Goal: Task Accomplishment & Management: Complete application form

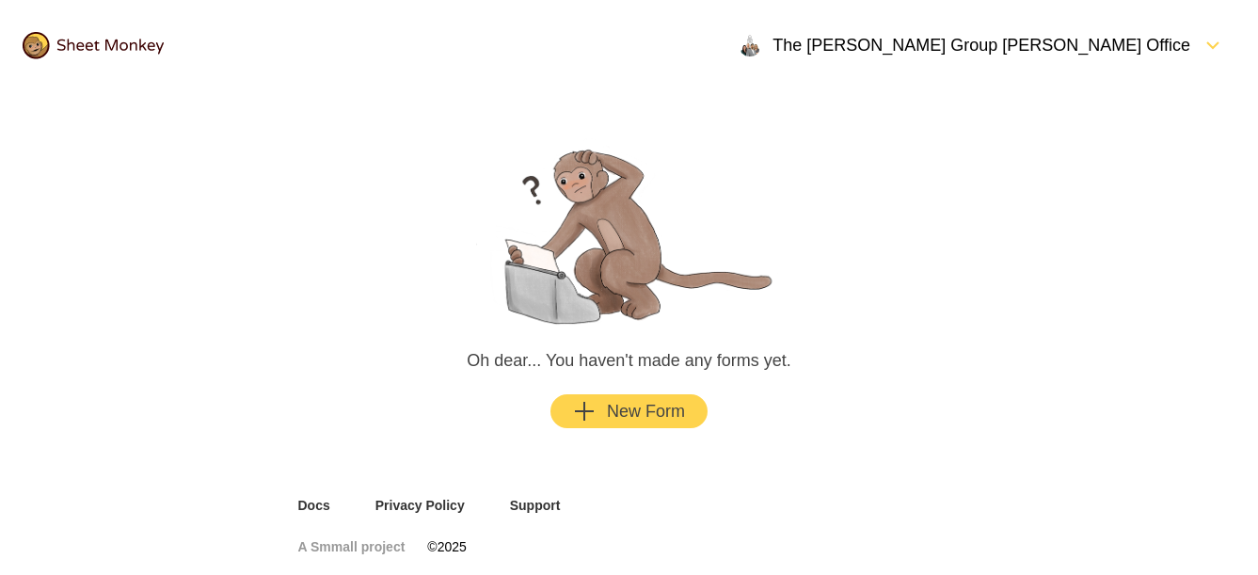
click at [643, 418] on div "New Form" at bounding box center [629, 411] width 112 height 23
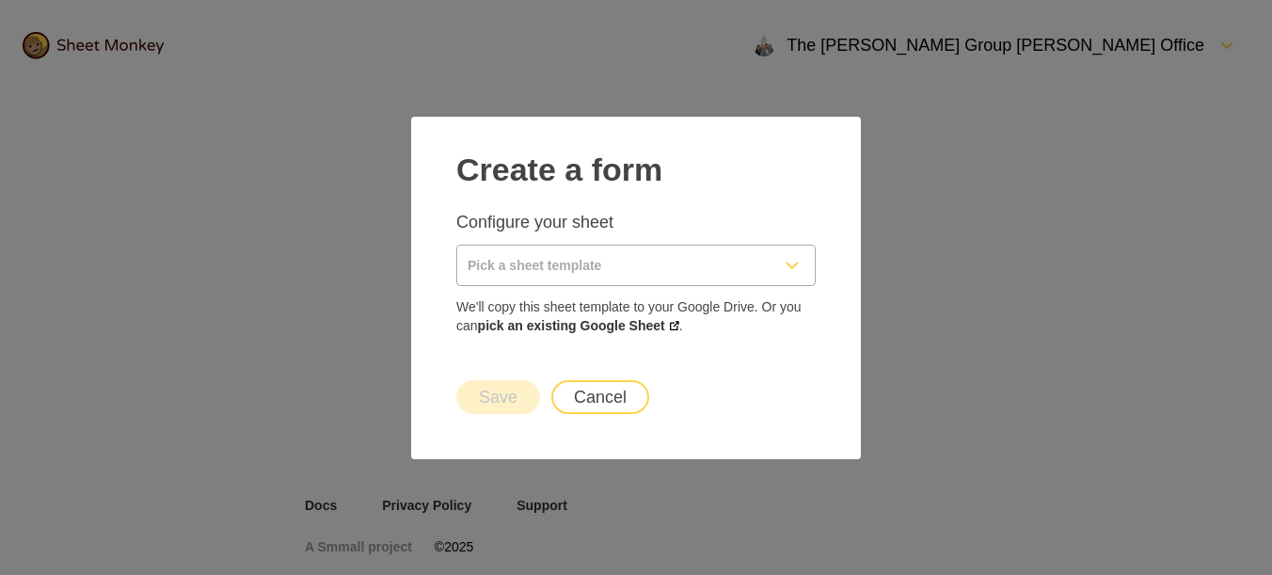
click at [601, 401] on button "Cancel" at bounding box center [600, 397] width 98 height 34
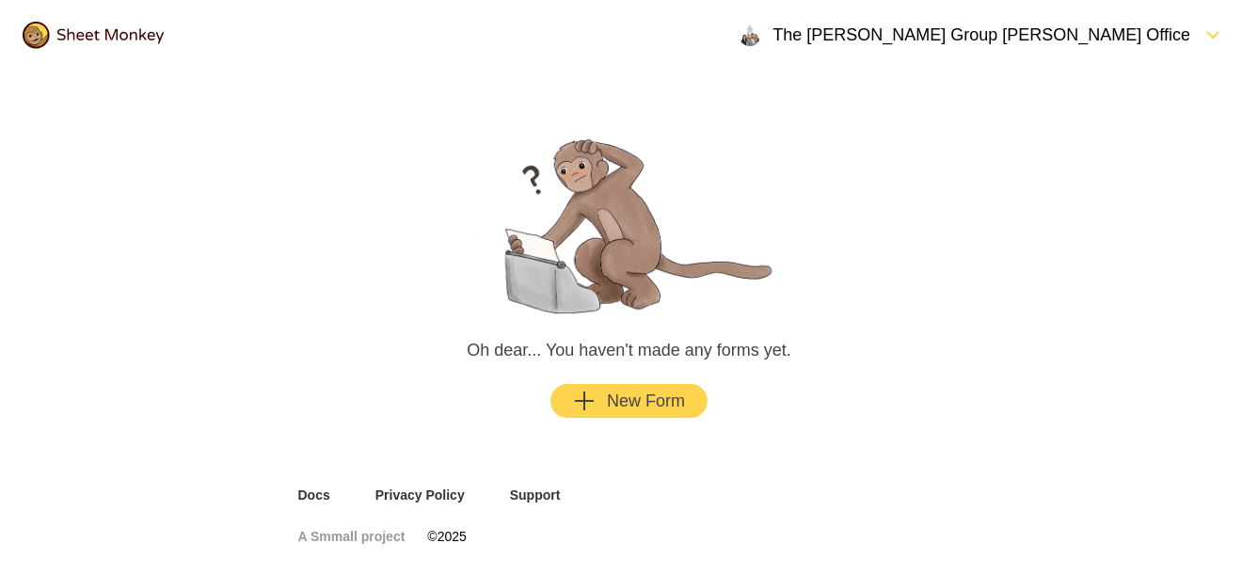
scroll to position [25, 0]
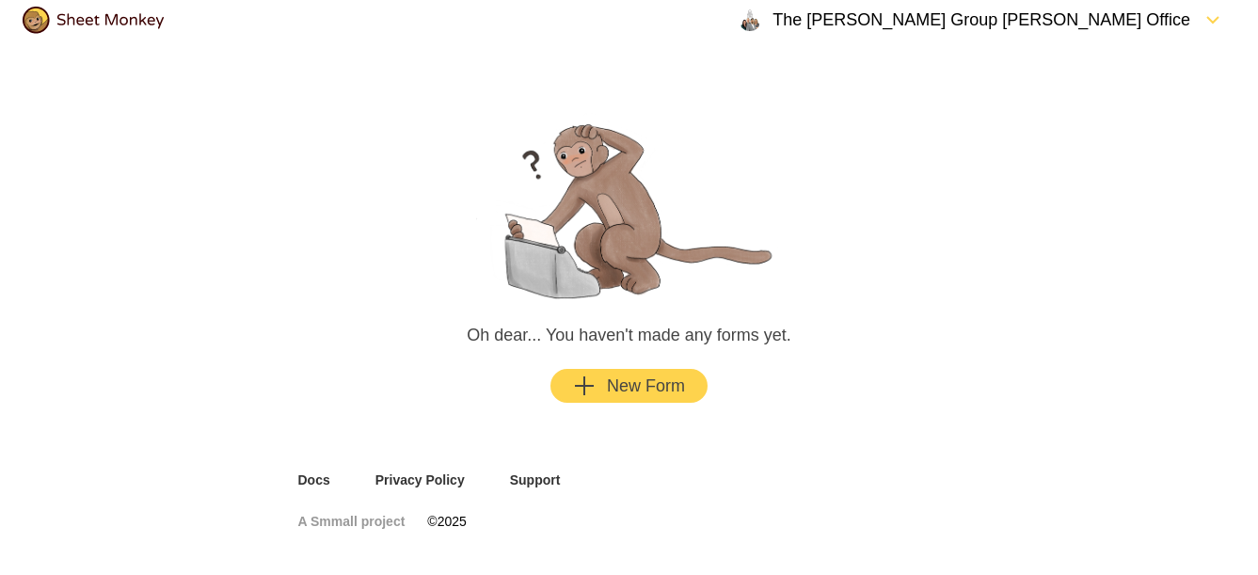
click at [1206, 17] on icon "FormDown" at bounding box center [1213, 19] width 23 height 23
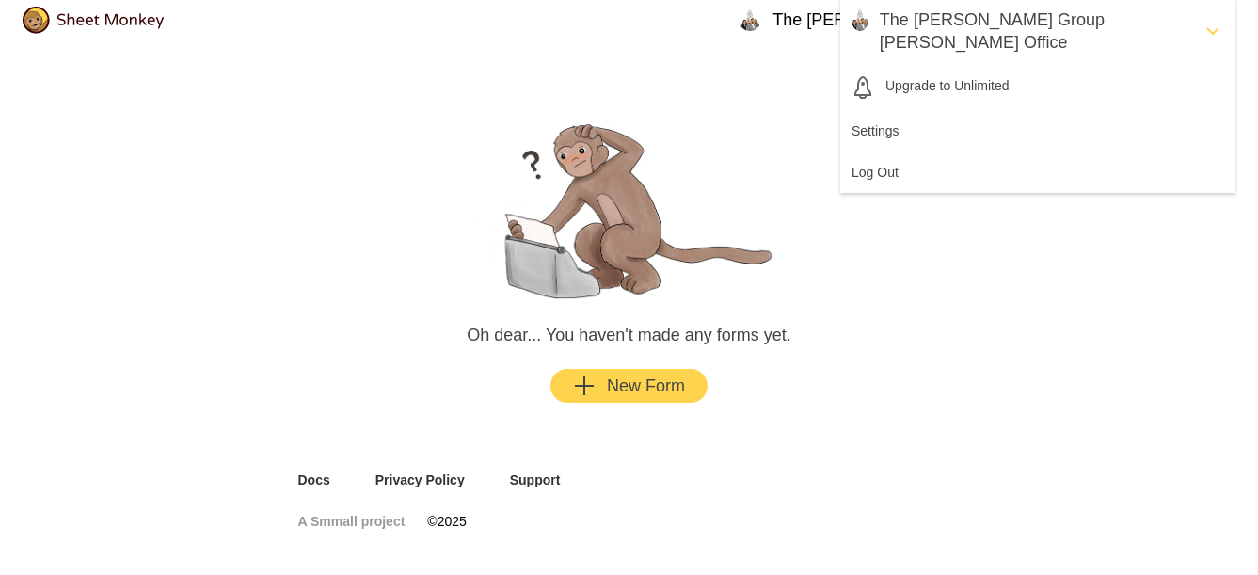
click at [1008, 225] on div "Oh dear... You haven't made any forms yet. New Form" at bounding box center [629, 268] width 1258 height 406
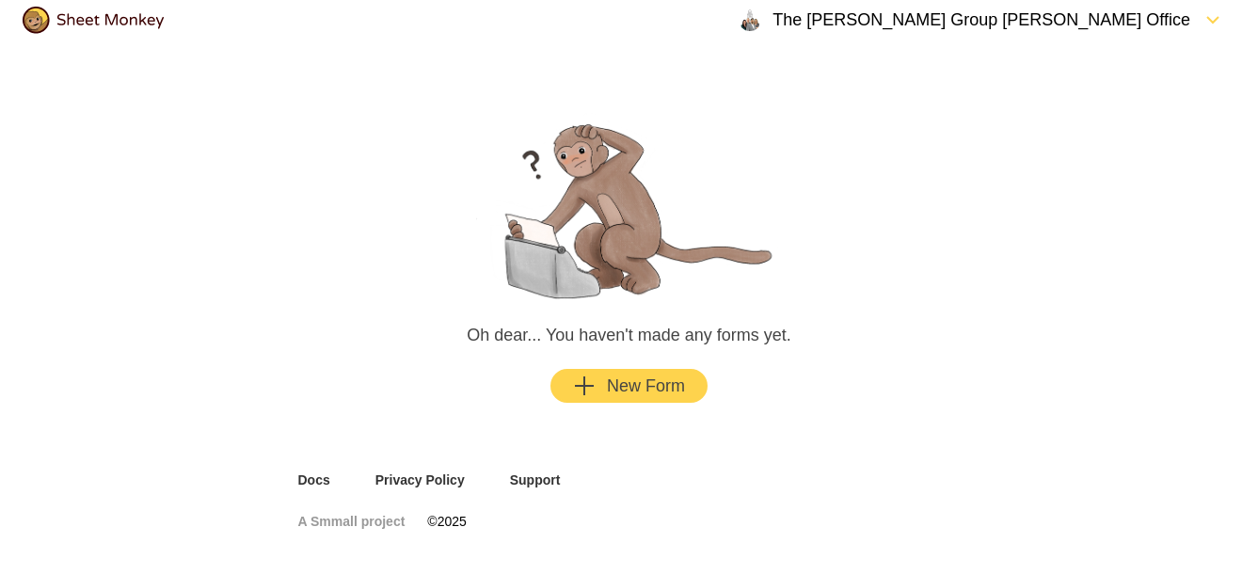
click at [1184, 16] on div "The [PERSON_NAME] Group [PERSON_NAME] Office" at bounding box center [965, 19] width 452 height 23
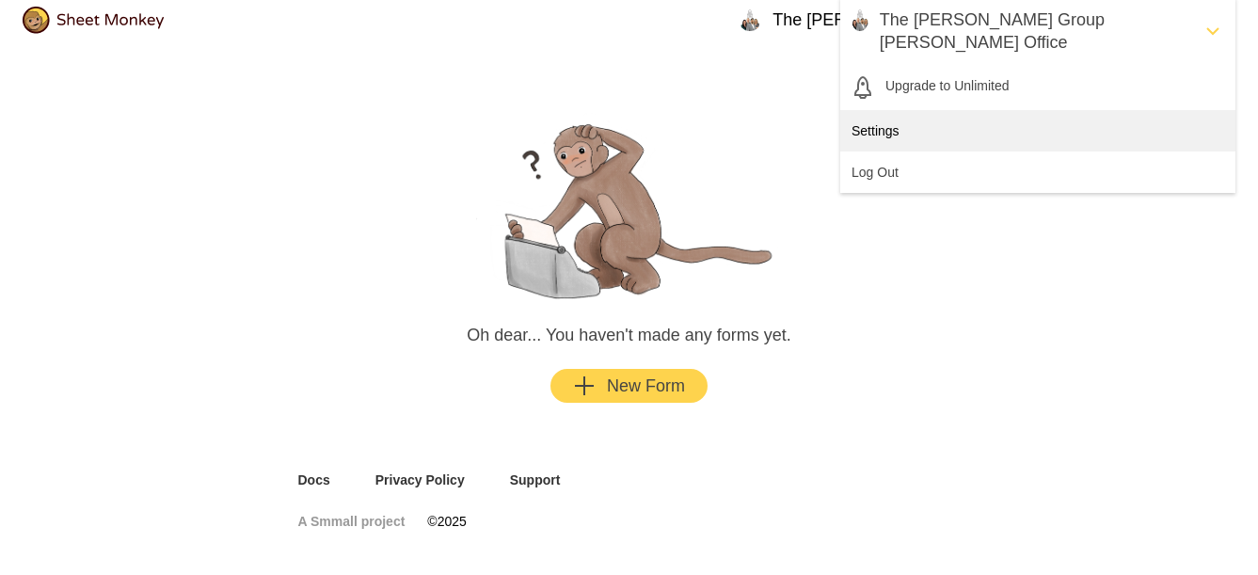
click at [902, 110] on div "Settings" at bounding box center [1037, 130] width 395 height 41
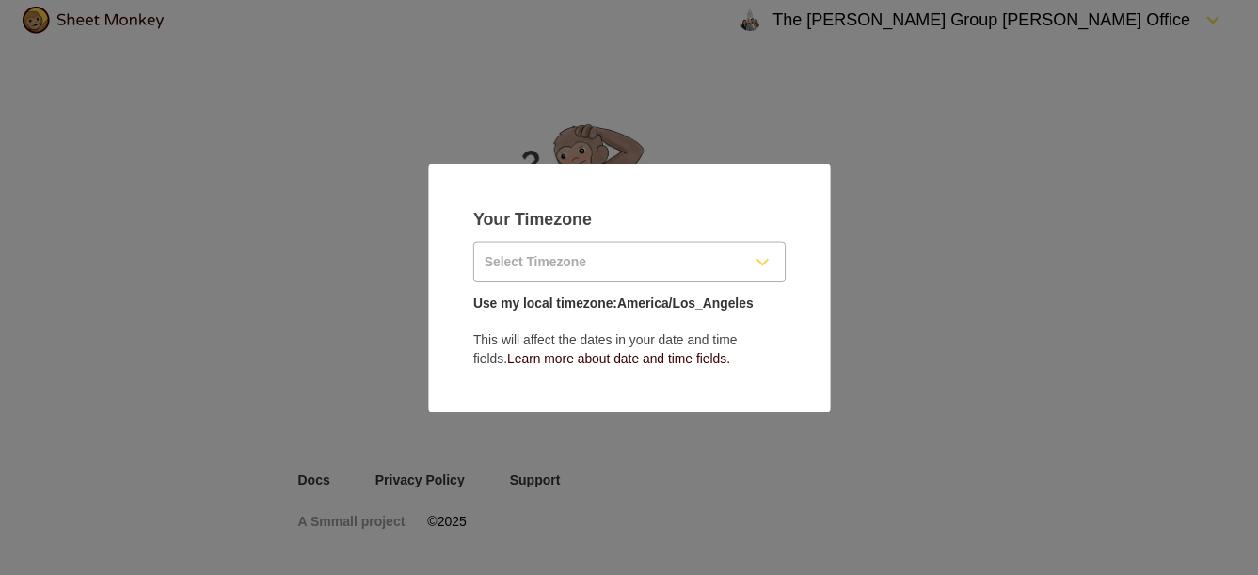
drag, startPoint x: 943, startPoint y: 187, endPoint x: 901, endPoint y: 106, distance: 90.9
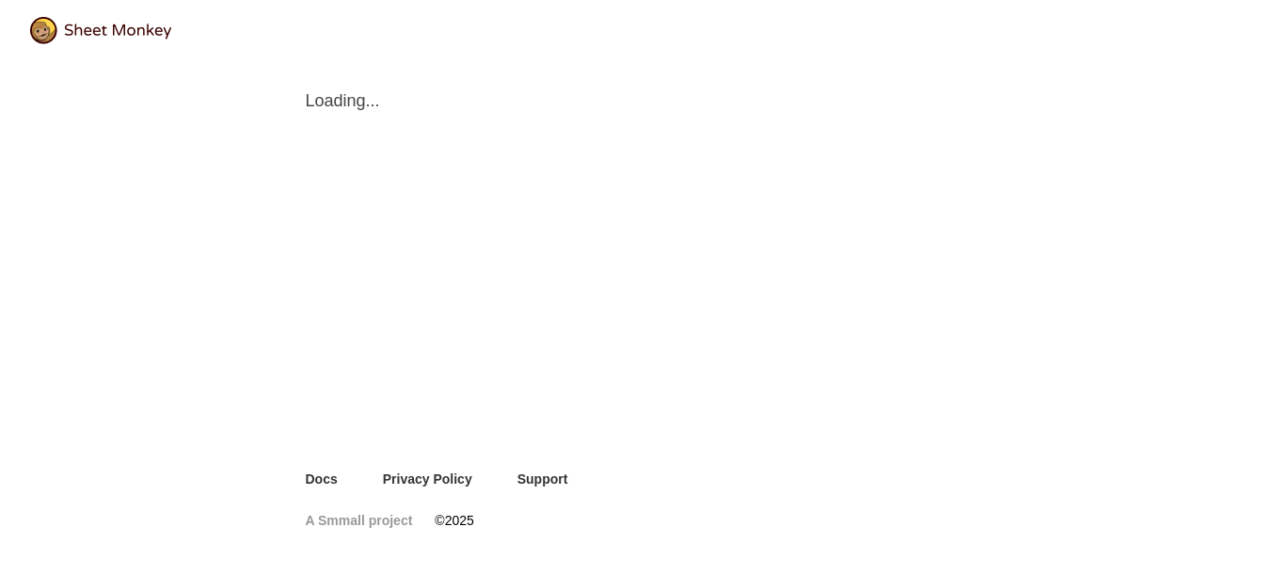
scroll to position [14, 0]
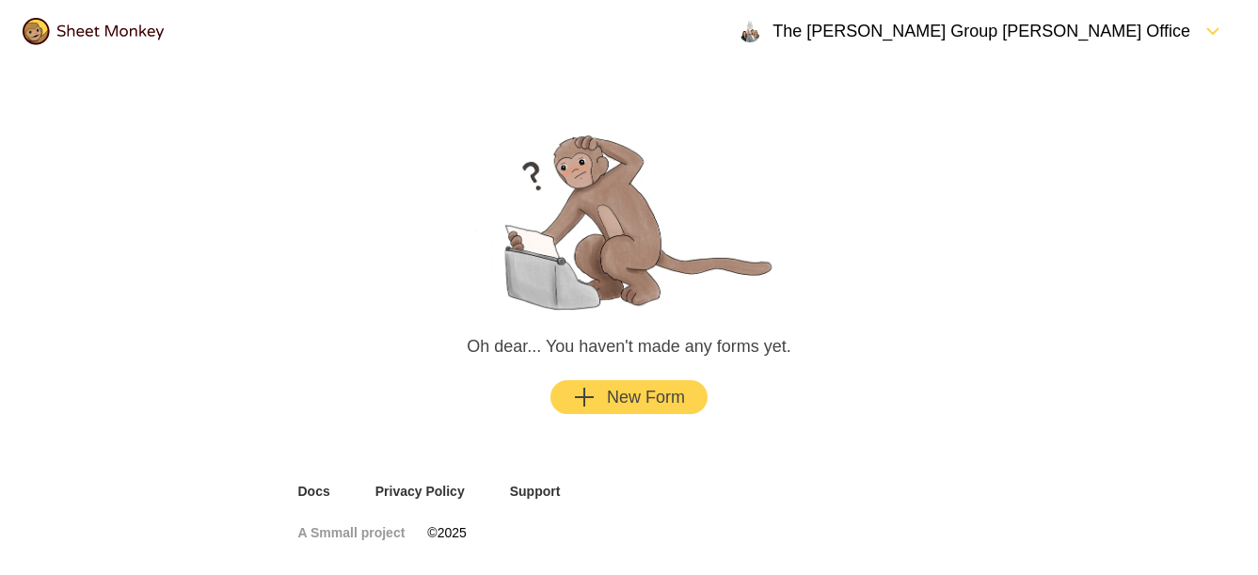
click at [1147, 31] on div "The [PERSON_NAME] Group [PERSON_NAME] Office" at bounding box center [965, 31] width 452 height 23
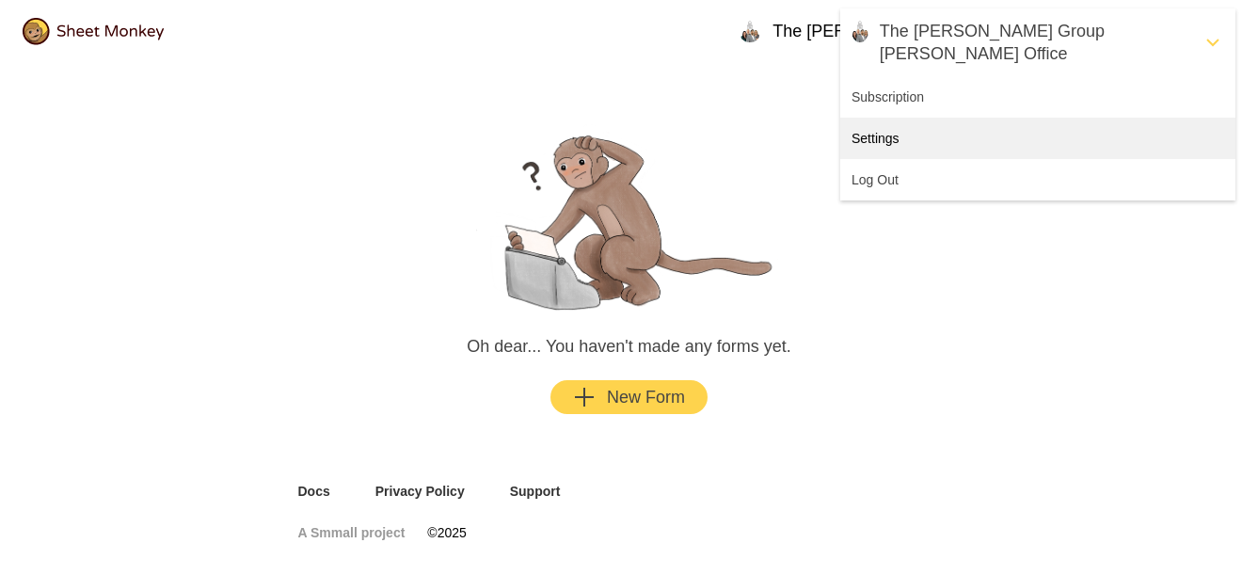
click at [879, 118] on div "Settings" at bounding box center [1037, 138] width 395 height 41
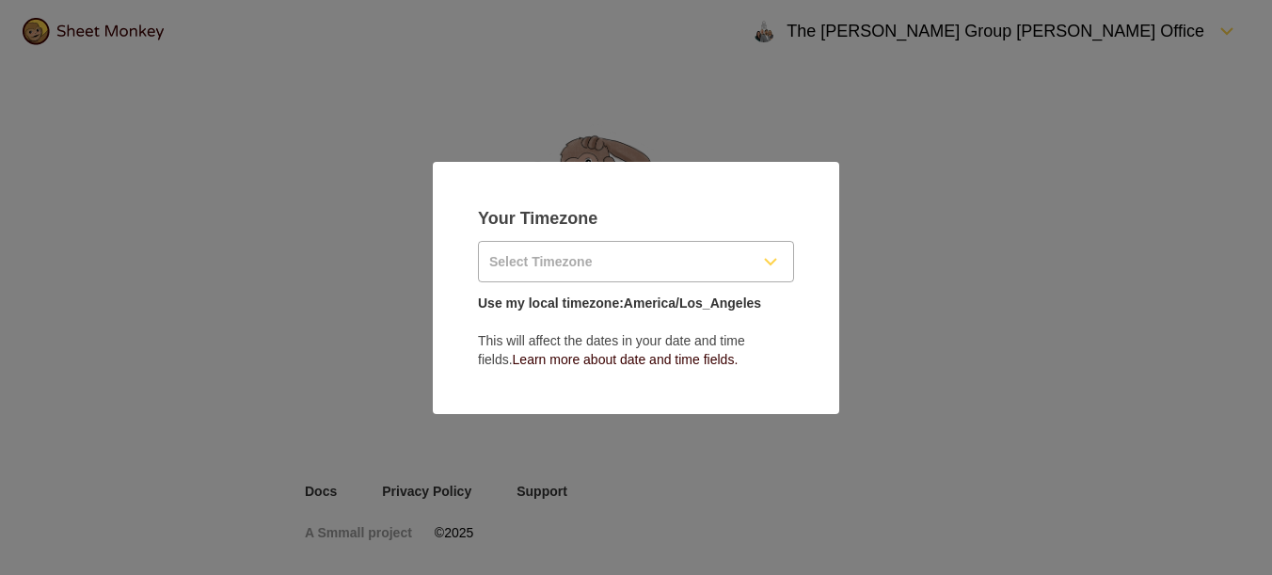
drag, startPoint x: 698, startPoint y: 262, endPoint x: 727, endPoint y: 256, distance: 29.7
click at [698, 262] on input "Select Timezone" at bounding box center [613, 262] width 269 height 40
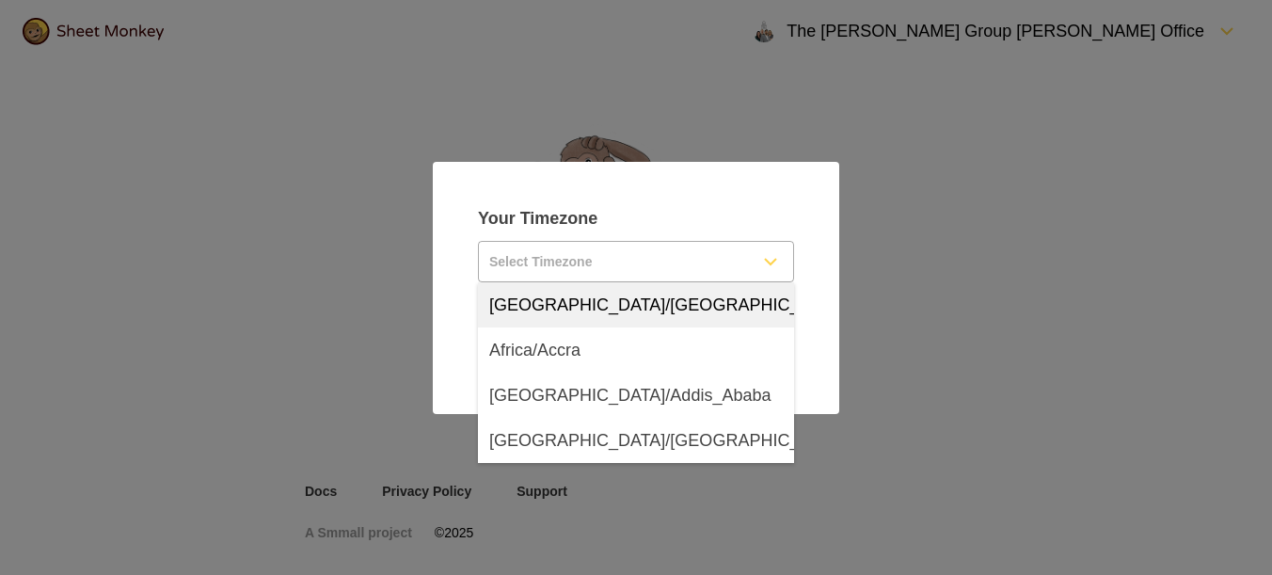
click at [536, 258] on input "Select Timezone" at bounding box center [613, 262] width 269 height 40
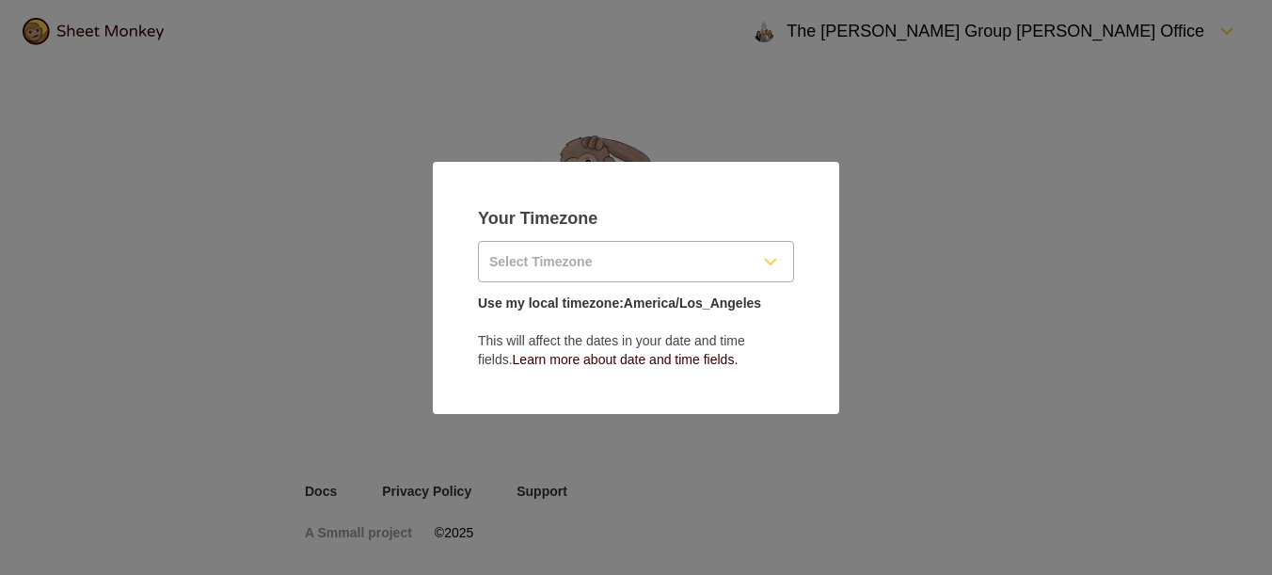
click at [526, 254] on input "Select Timezone" at bounding box center [613, 262] width 269 height 40
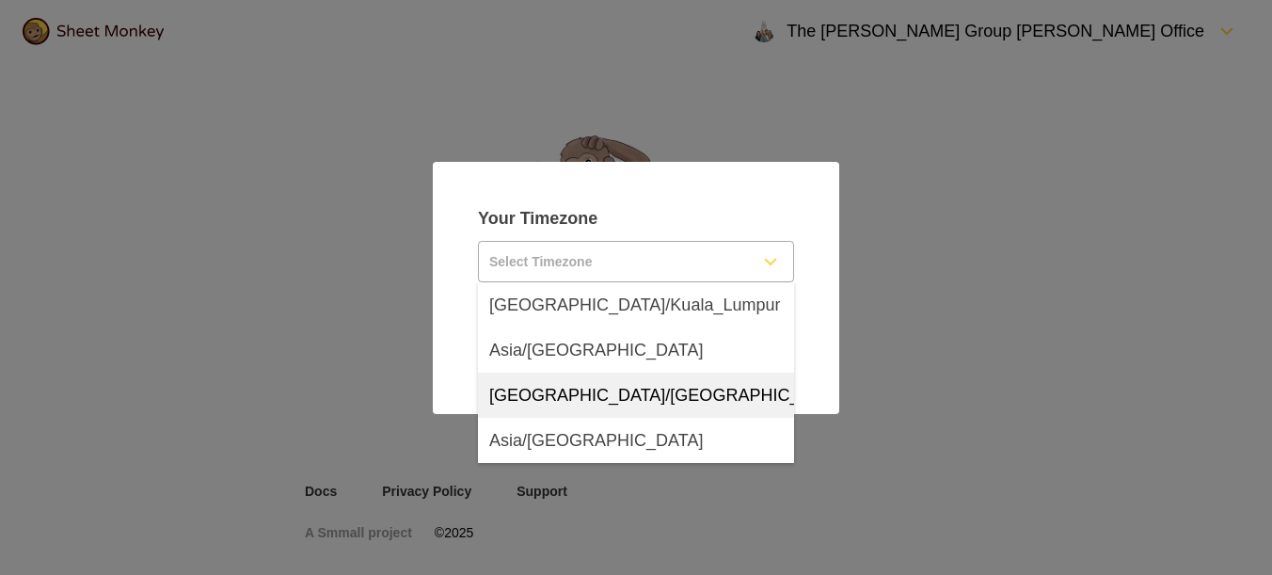
scroll to position [12828, 0]
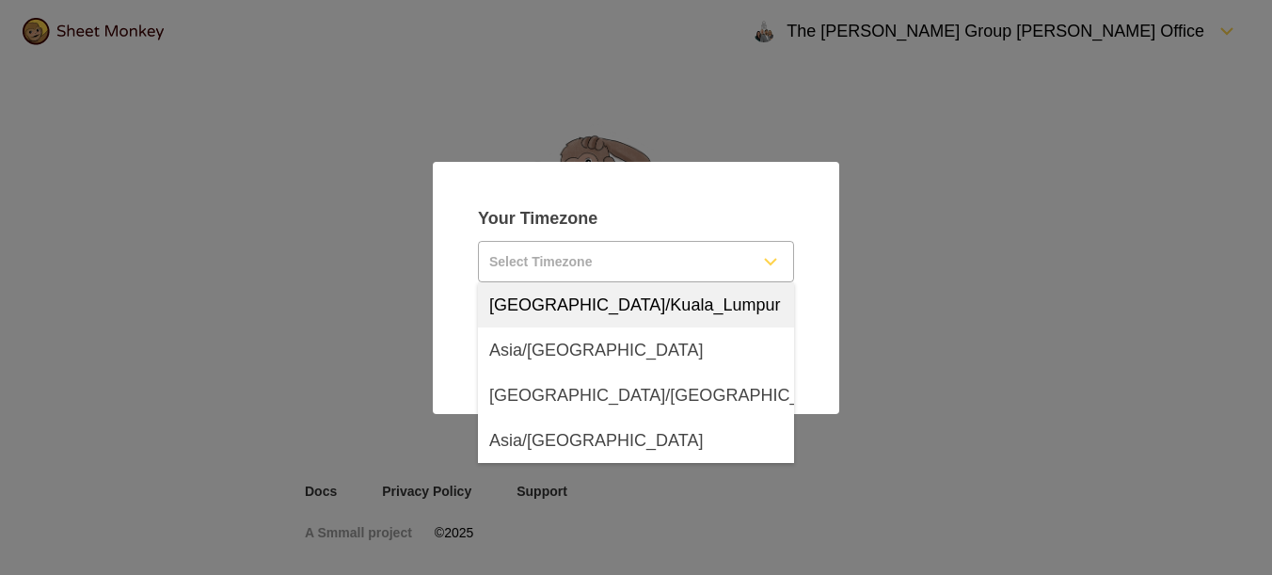
click at [509, 267] on input "Select Timezone" at bounding box center [613, 262] width 269 height 40
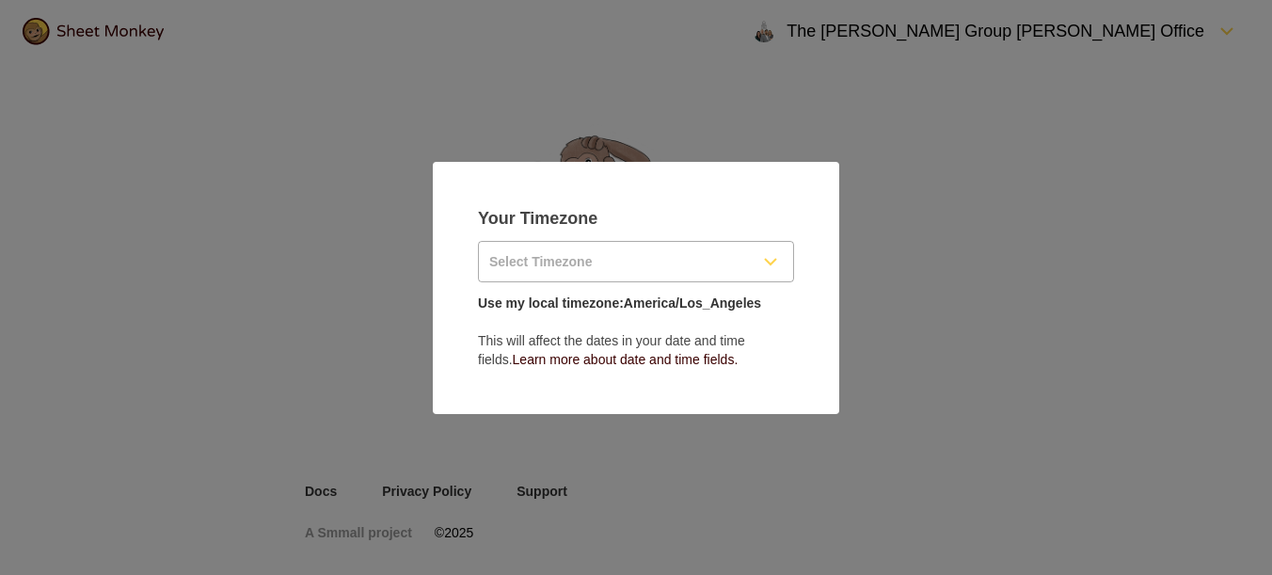
click at [530, 268] on input "Select Timezone" at bounding box center [613, 262] width 269 height 40
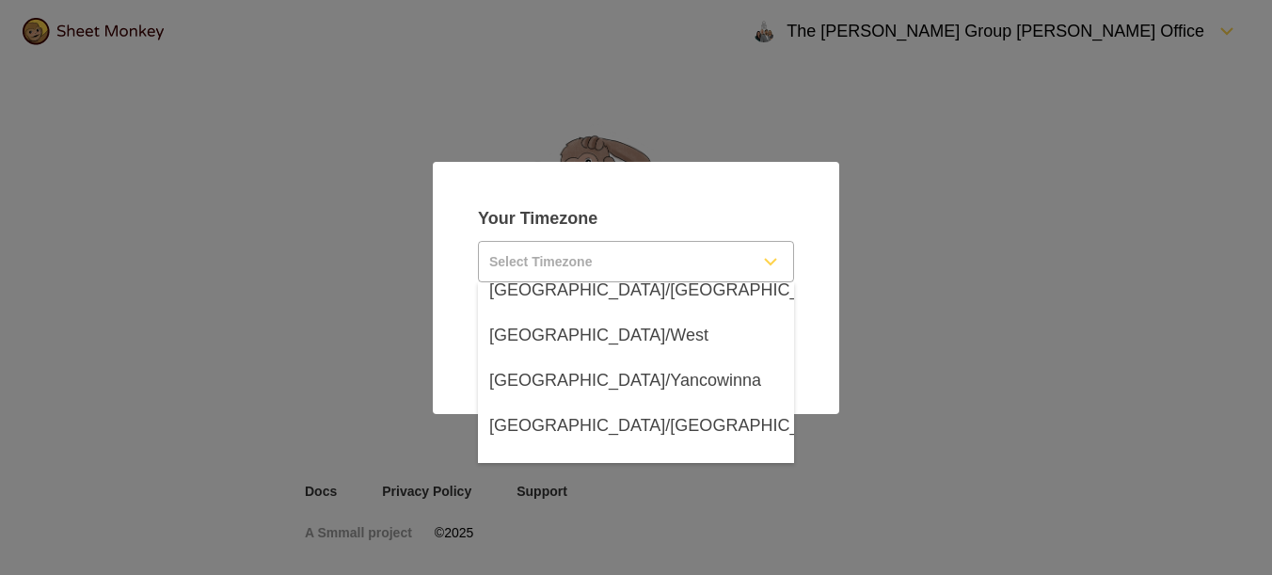
scroll to position [16667, 0]
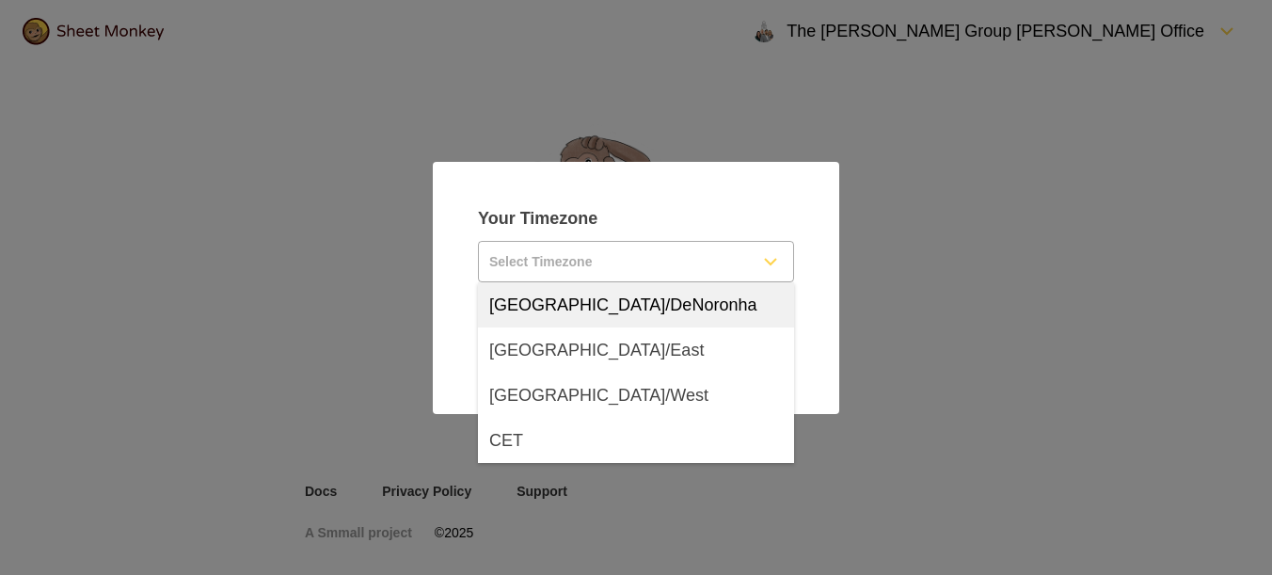
click at [528, 259] on input "Select Timezone" at bounding box center [613, 262] width 269 height 40
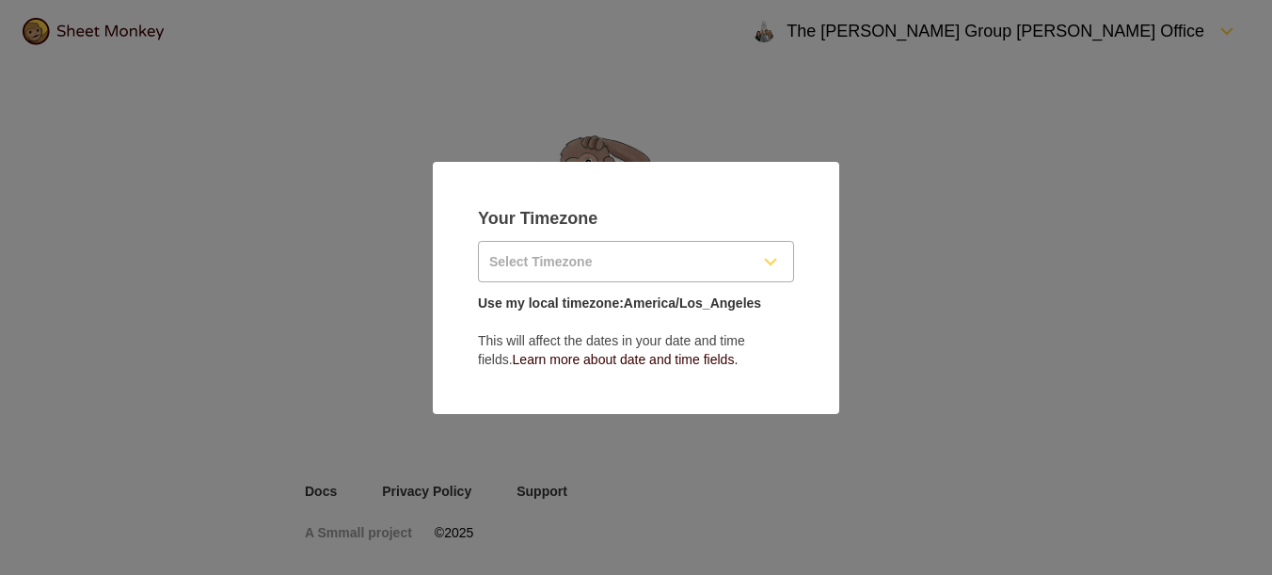
click at [524, 260] on input "Select Timezone" at bounding box center [613, 262] width 269 height 40
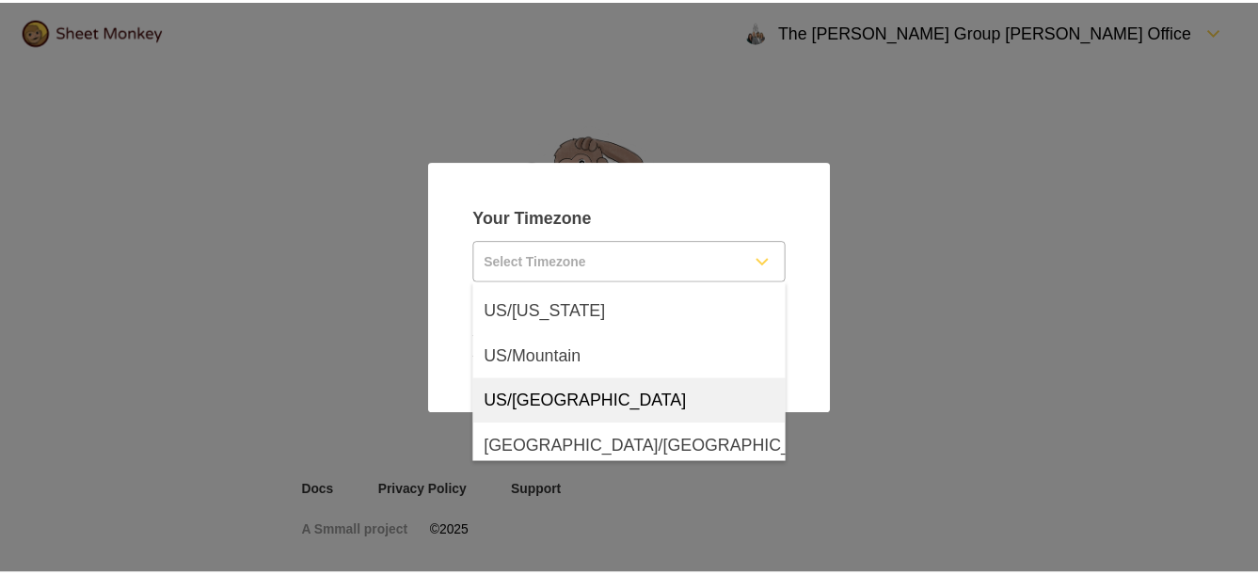
scroll to position [26464, 0]
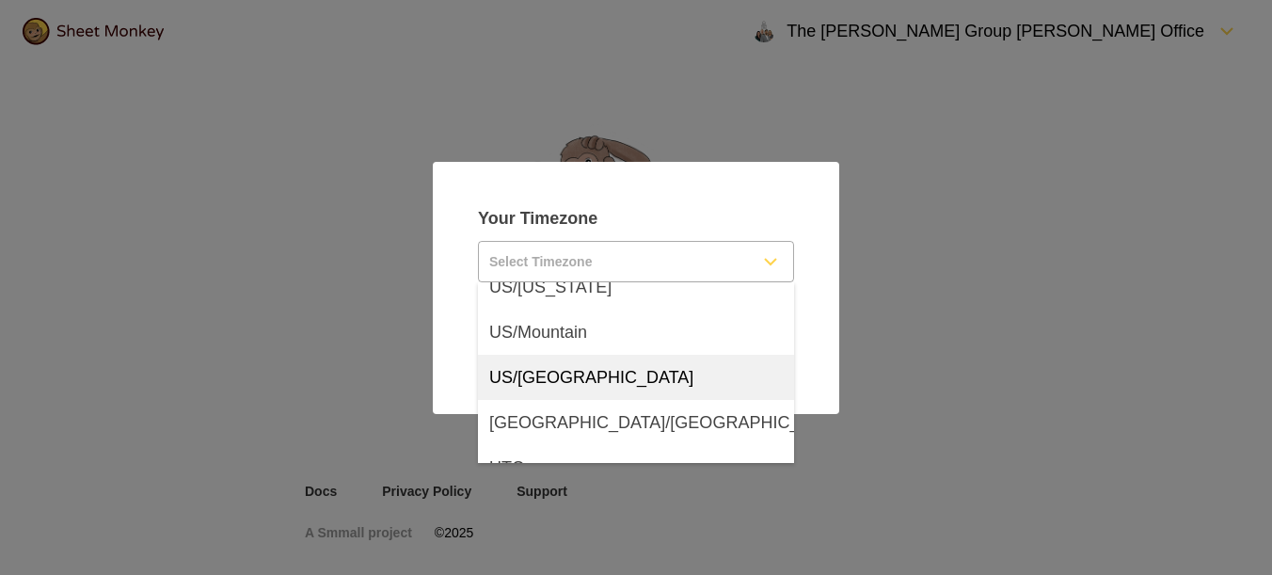
click at [542, 366] on span "US/Pacific" at bounding box center [591, 377] width 204 height 23
type input "US/Pacific"
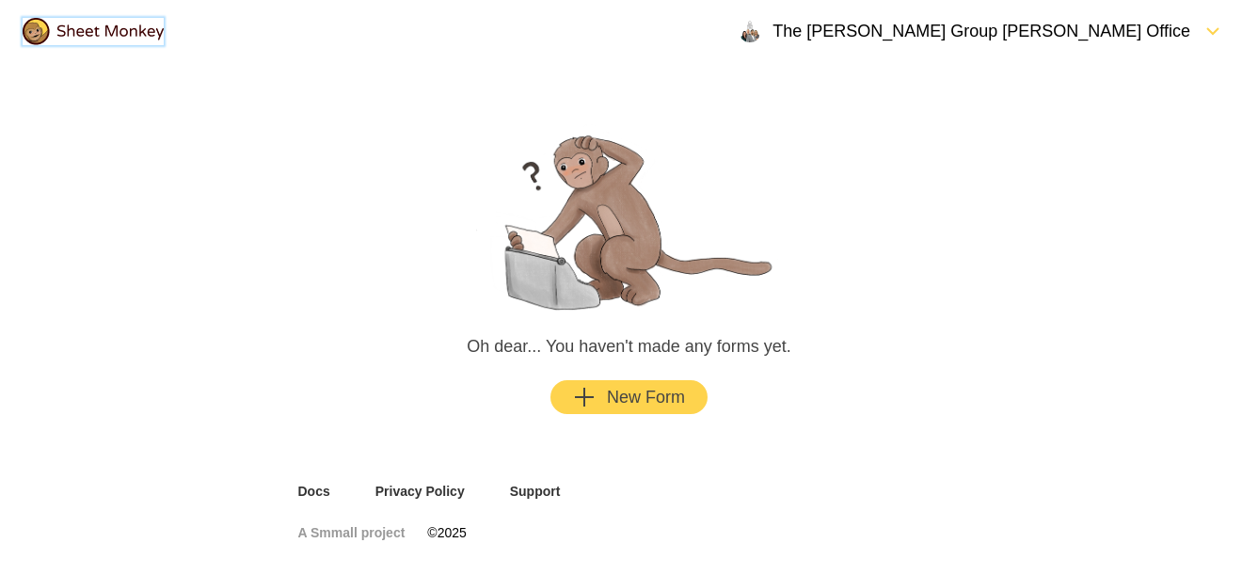
drag, startPoint x: 33, startPoint y: 30, endPoint x: 47, endPoint y: 30, distance: 14.1
click at [34, 30] on img at bounding box center [93, 31] width 141 height 27
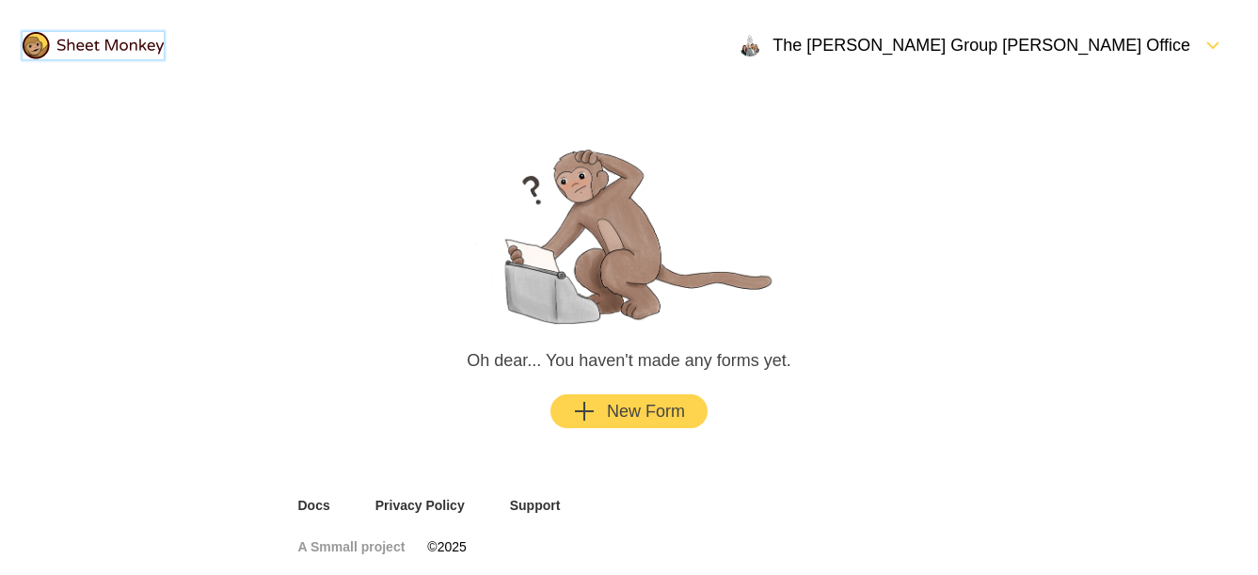
click at [60, 39] on img at bounding box center [93, 45] width 141 height 27
click at [1209, 51] on icon "FormDown" at bounding box center [1213, 45] width 23 height 23
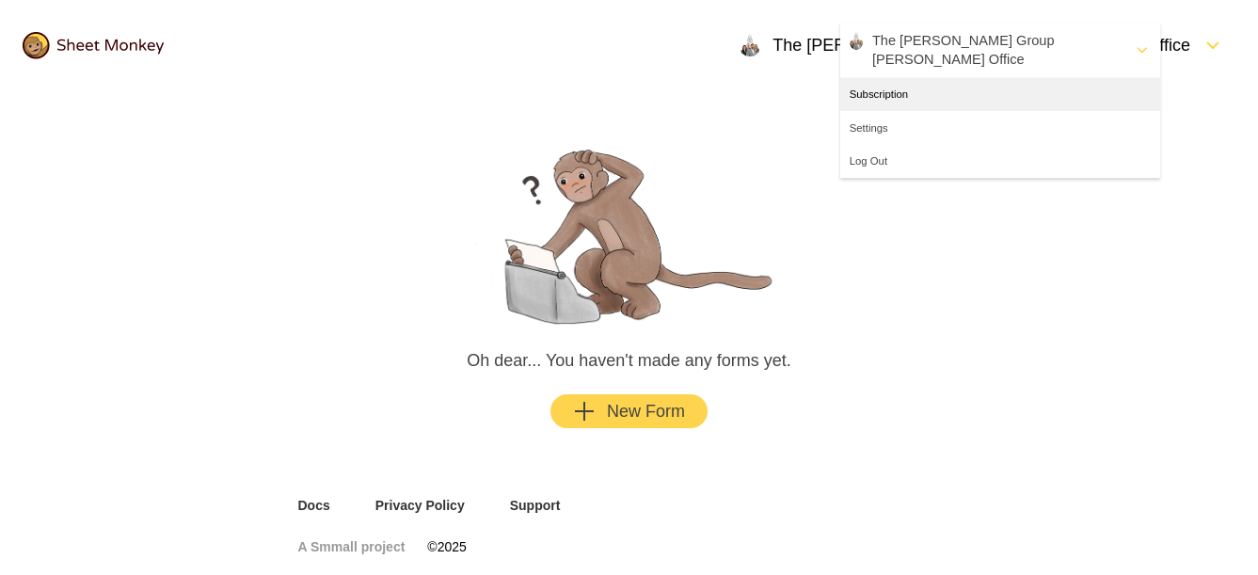
click at [892, 104] on div "Subscription" at bounding box center [1037, 110] width 395 height 41
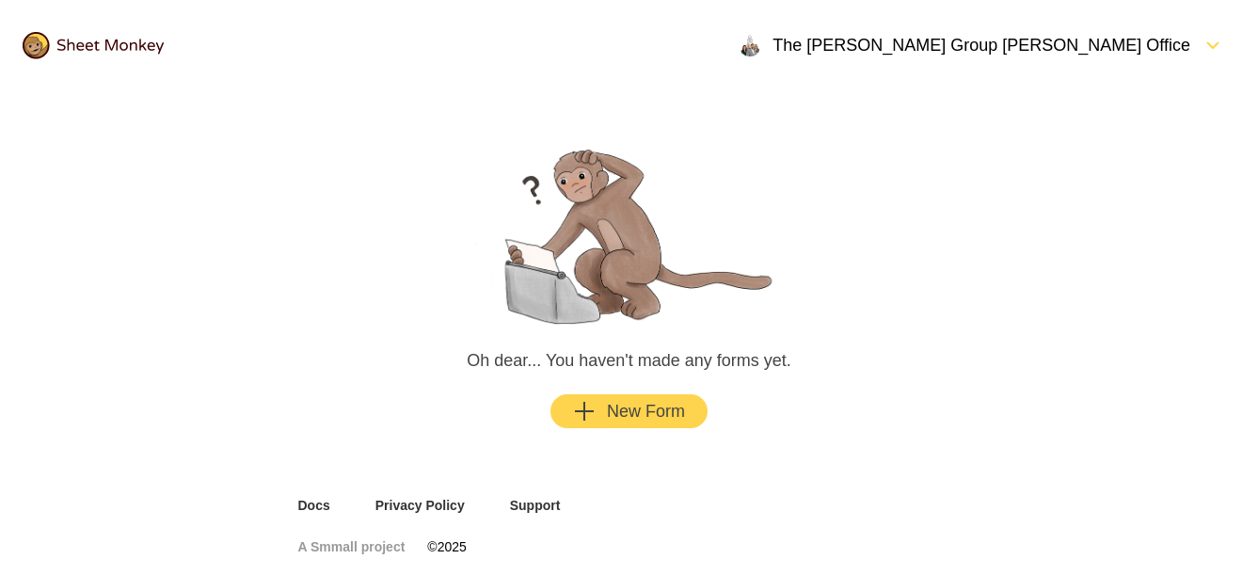
click at [638, 400] on div "New Form" at bounding box center [629, 411] width 112 height 23
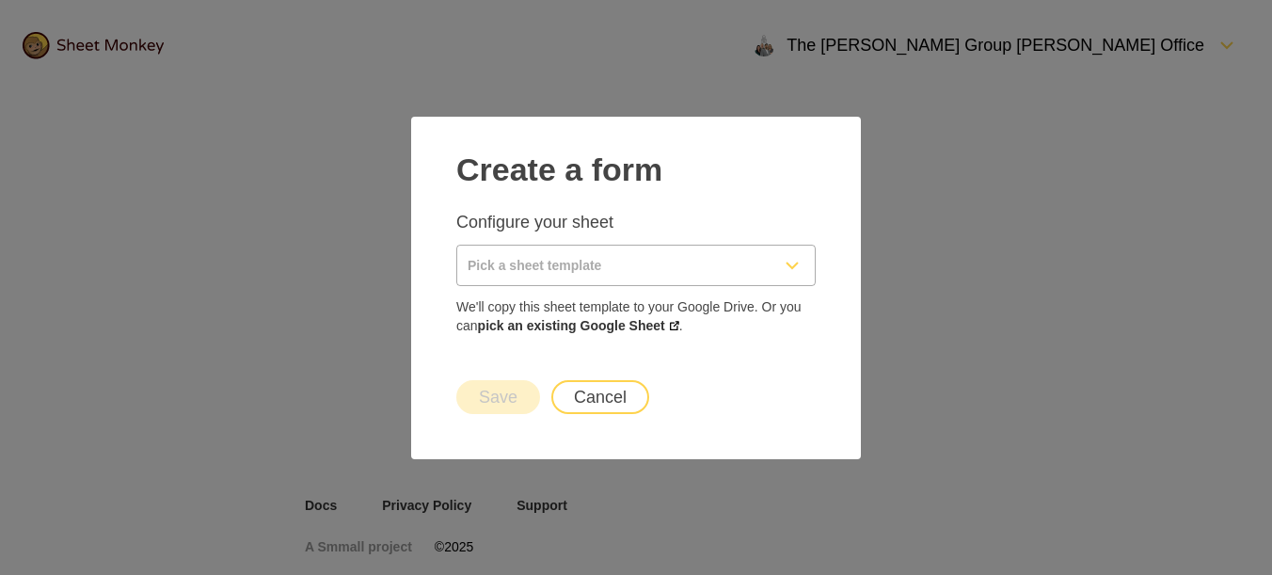
drag, startPoint x: 515, startPoint y: 262, endPoint x: 587, endPoint y: 260, distance: 72.5
click at [515, 262] on input "Pick a sheet template" at bounding box center [613, 266] width 312 height 40
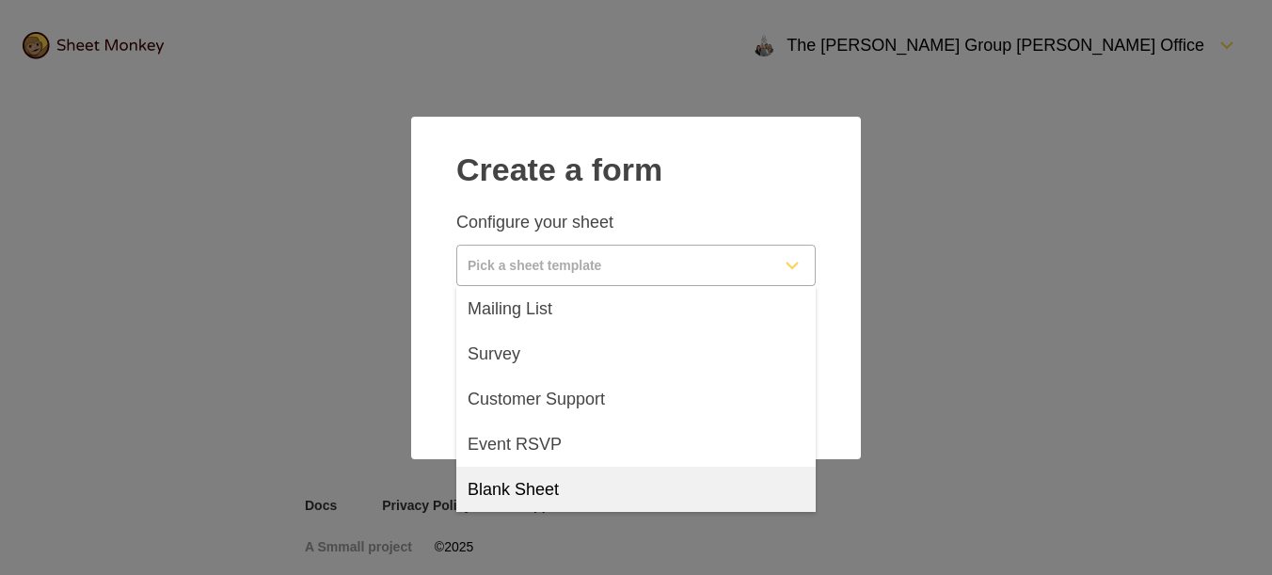
click at [615, 487] on div "Blank Sheet" at bounding box center [635, 489] width 359 height 45
type input "Blank Sheet"
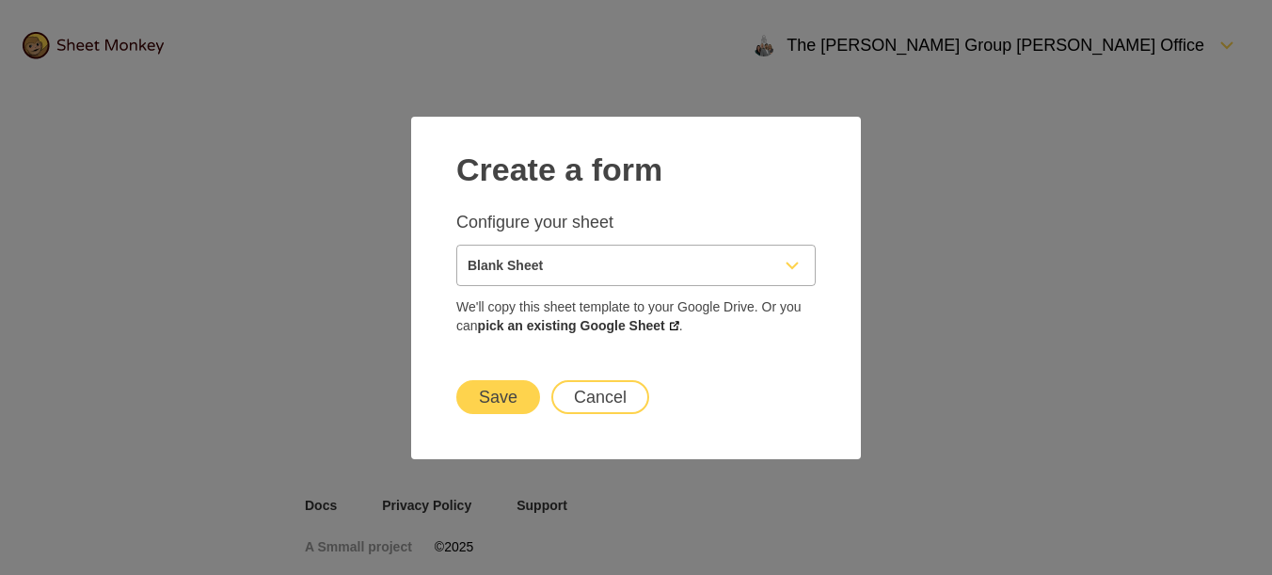
click at [493, 399] on button "Save" at bounding box center [498, 397] width 84 height 34
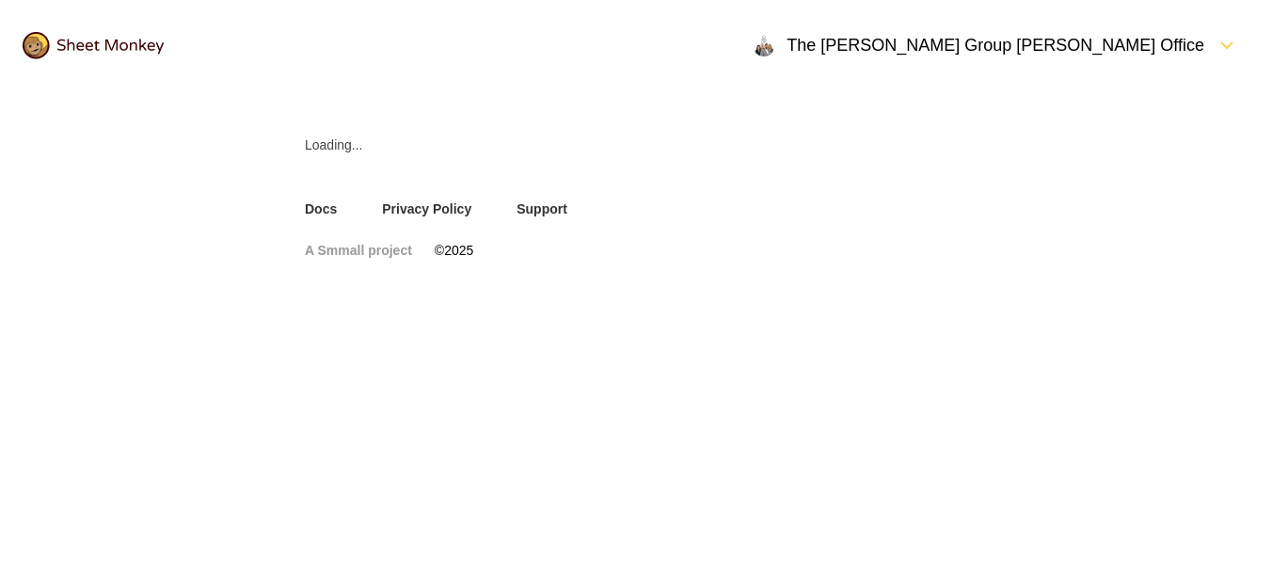
click at [579, 305] on html "The Mashburn Zell Group Ventura Office Loading... Docs Privacy Policy Support A…" at bounding box center [636, 152] width 1272 height 305
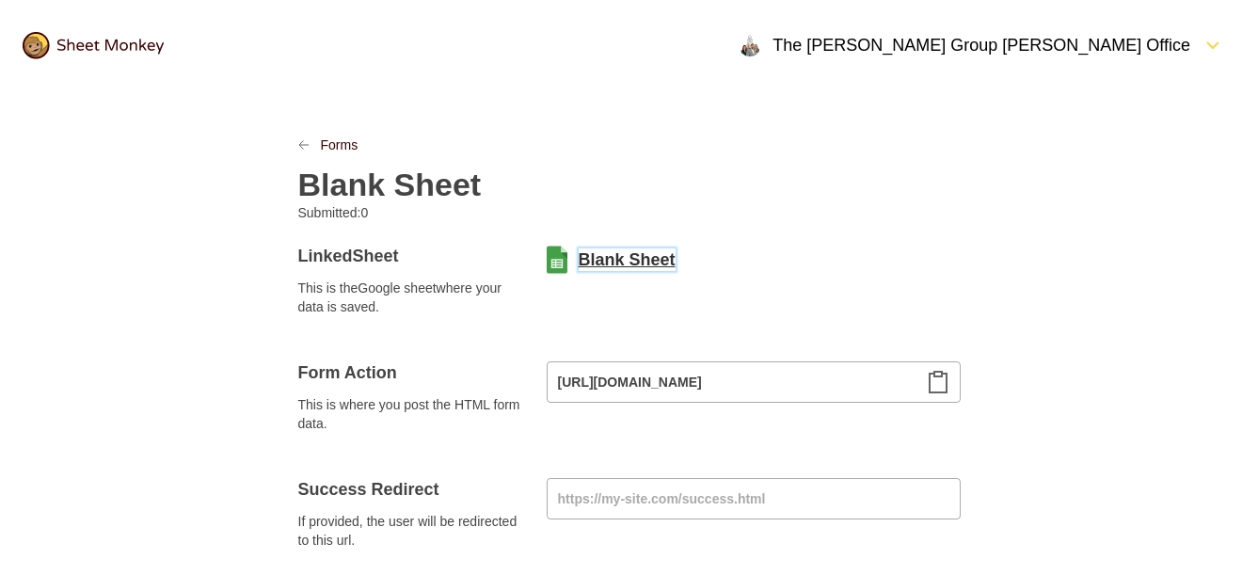
click at [586, 256] on link "Blank Sheet" at bounding box center [627, 259] width 97 height 23
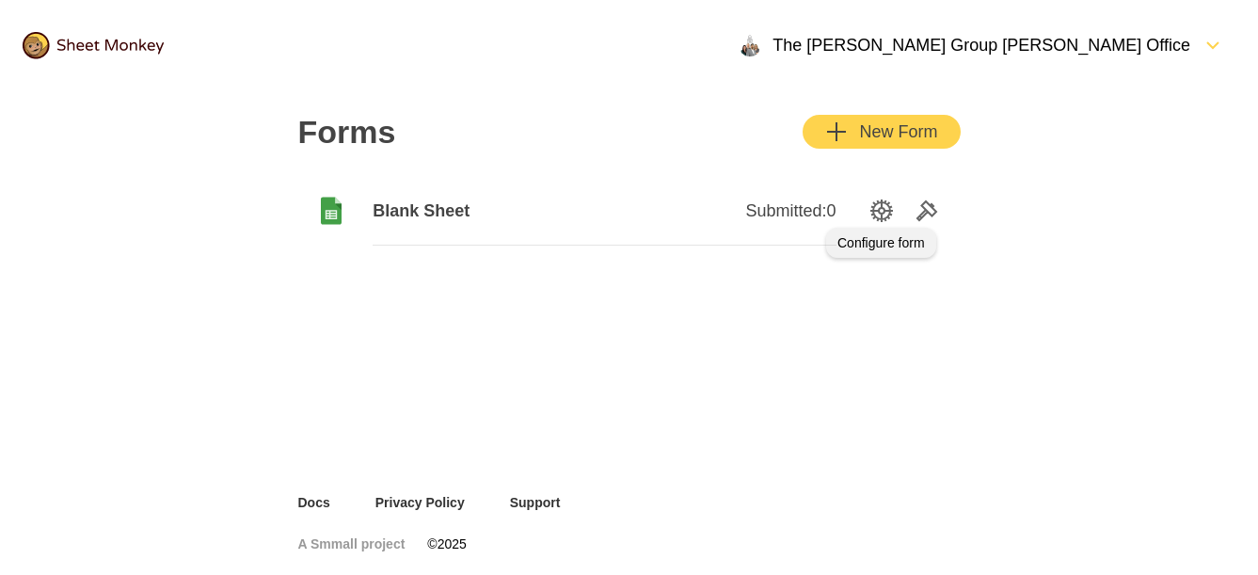
click at [876, 210] on icon "SettingsOption" at bounding box center [881, 210] width 23 height 23
click at [870, 129] on div "New Form" at bounding box center [881, 131] width 112 height 23
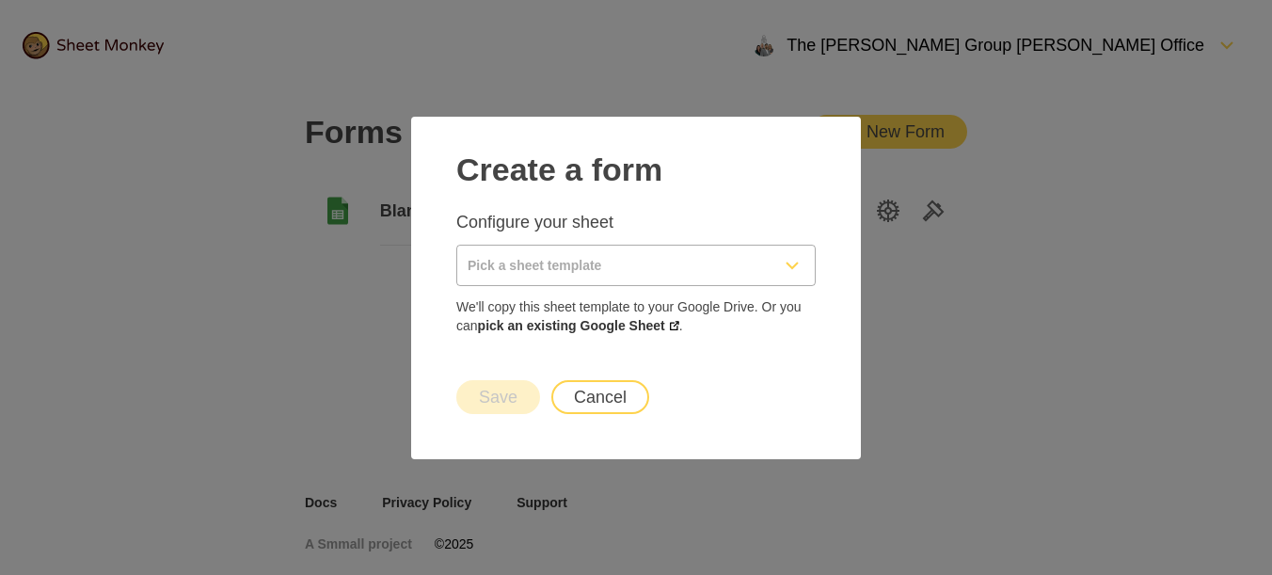
click at [550, 270] on input "Pick a sheet template" at bounding box center [613, 266] width 312 height 40
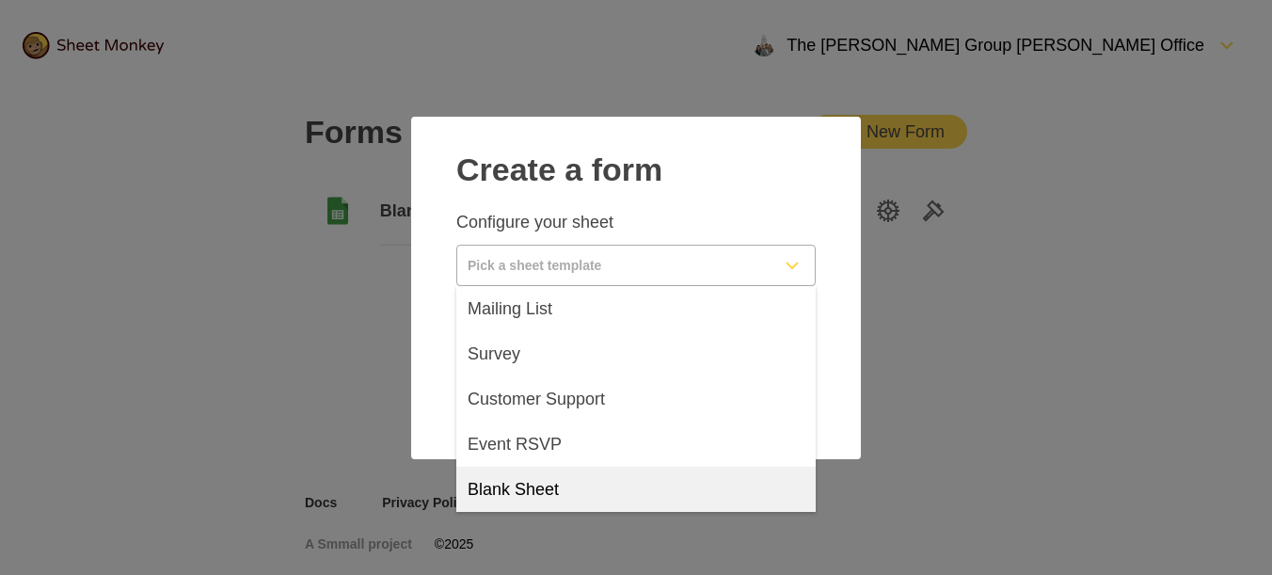
click at [584, 490] on div "Blank Sheet" at bounding box center [635, 489] width 359 height 45
type input "Blank Sheet"
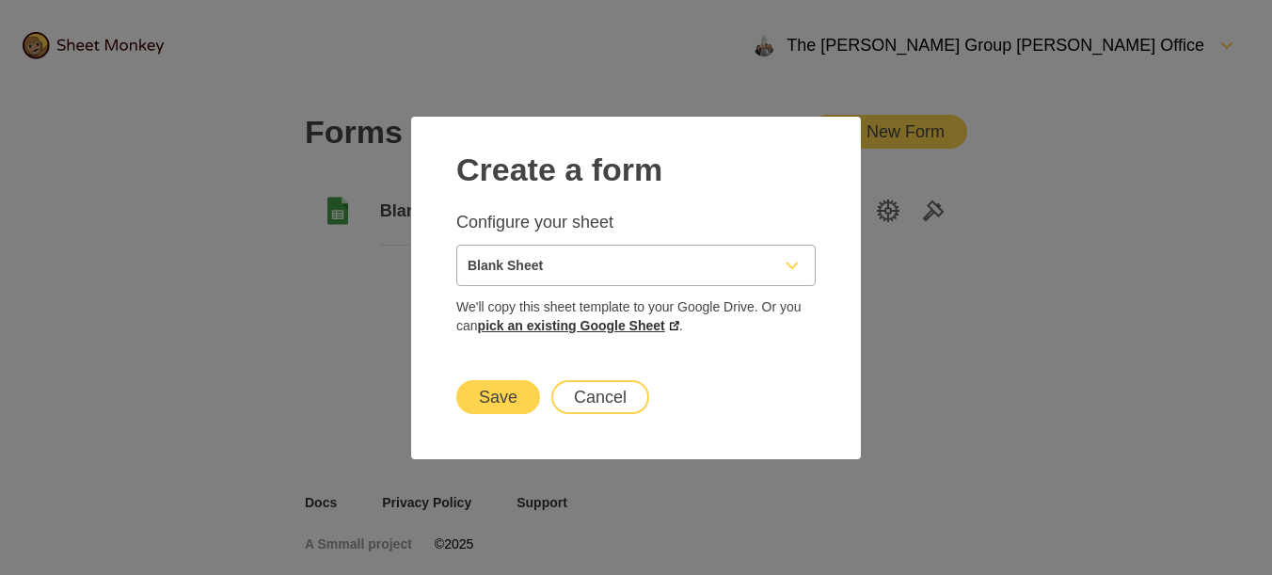
click at [594, 327] on link "pick an existing Google Sheet" at bounding box center [578, 325] width 201 height 15
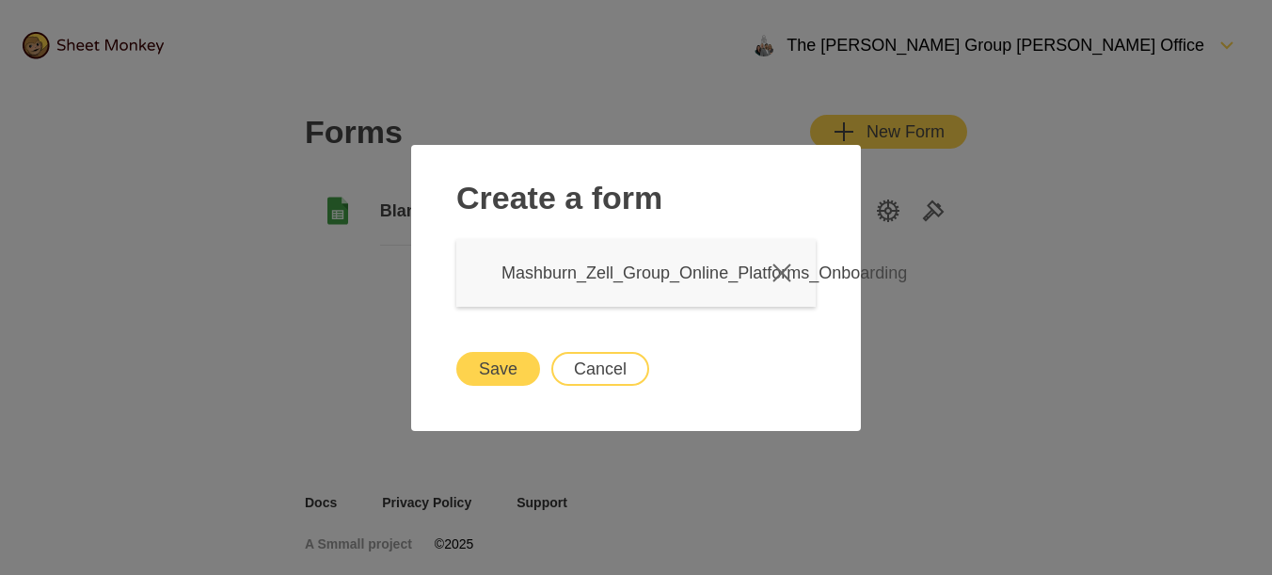
click at [507, 377] on button "Save" at bounding box center [498, 369] width 84 height 34
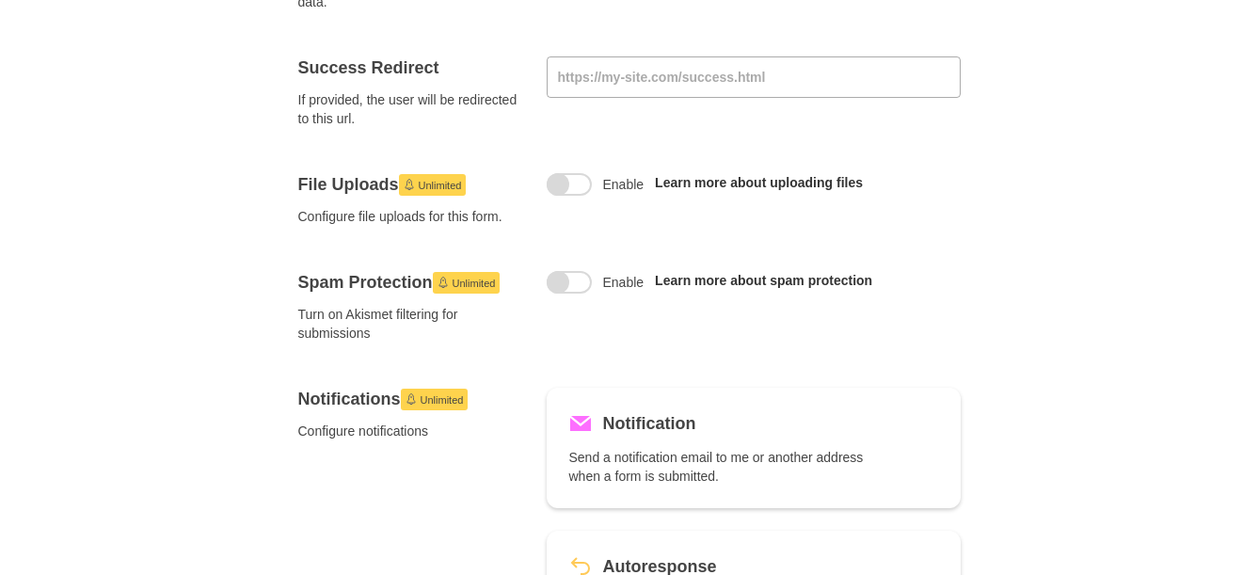
scroll to position [423, 0]
click at [560, 284] on span at bounding box center [558, 281] width 23 height 23
click at [569, 270] on input "Enable" at bounding box center [569, 270] width 0 height 0
click at [583, 285] on span at bounding box center [582, 281] width 23 height 23
click at [569, 270] on input "Enable" at bounding box center [569, 270] width 0 height 0
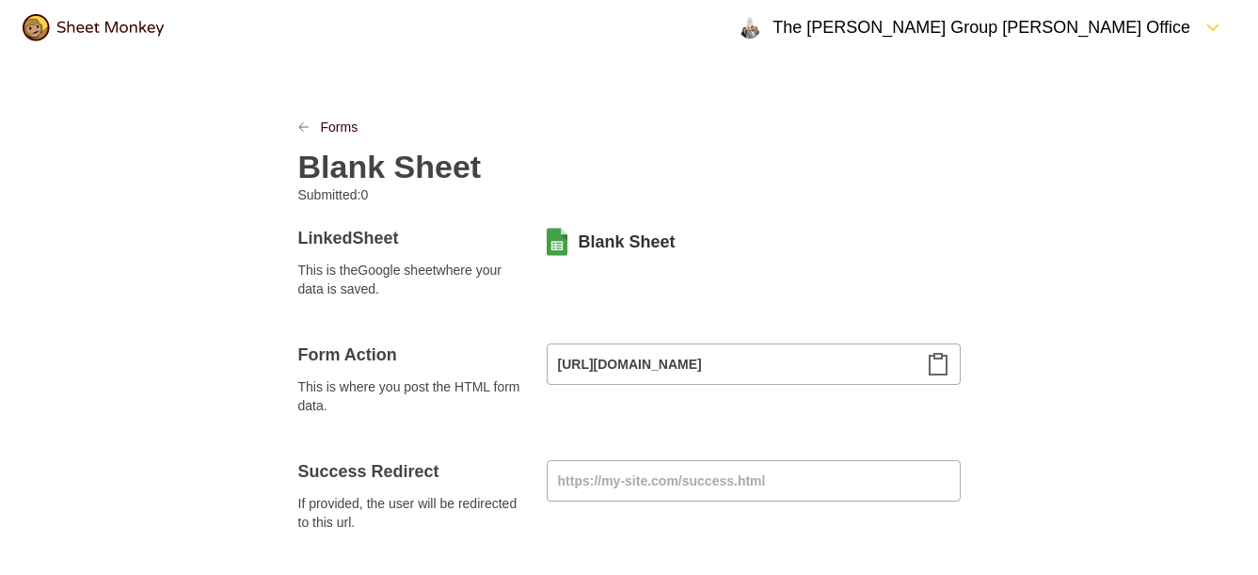
scroll to position [0, 0]
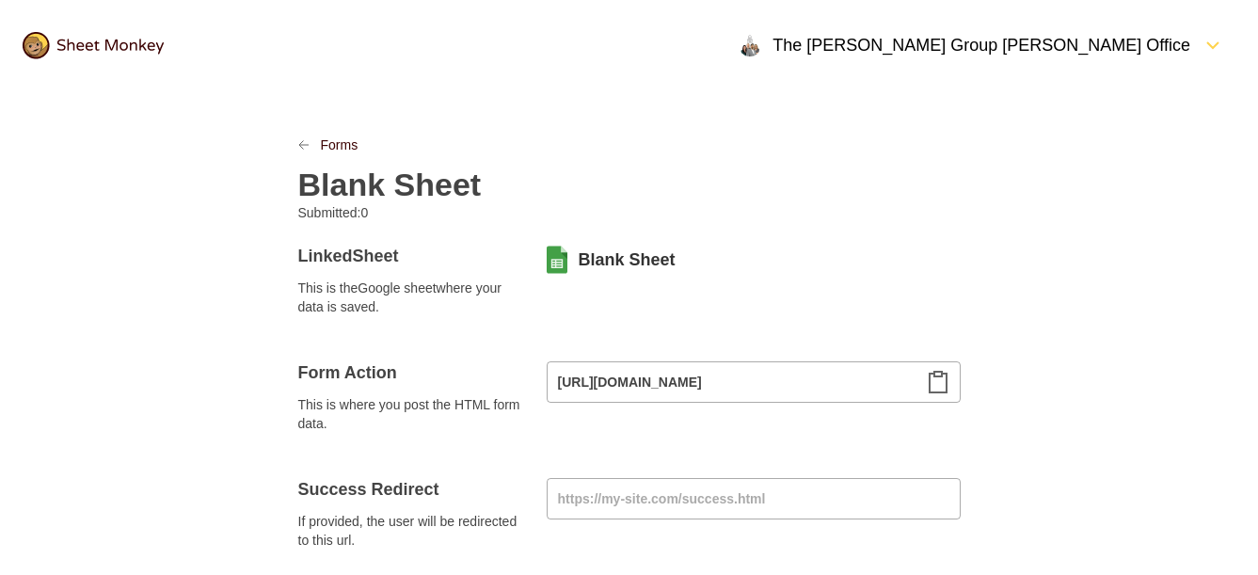
drag, startPoint x: 651, startPoint y: 201, endPoint x: 455, endPoint y: 127, distance: 209.4
click at [651, 200] on div "Blank Sheet" at bounding box center [629, 178] width 662 height 49
click at [299, 144] on icon "LinkPrevious" at bounding box center [303, 145] width 9 height 8
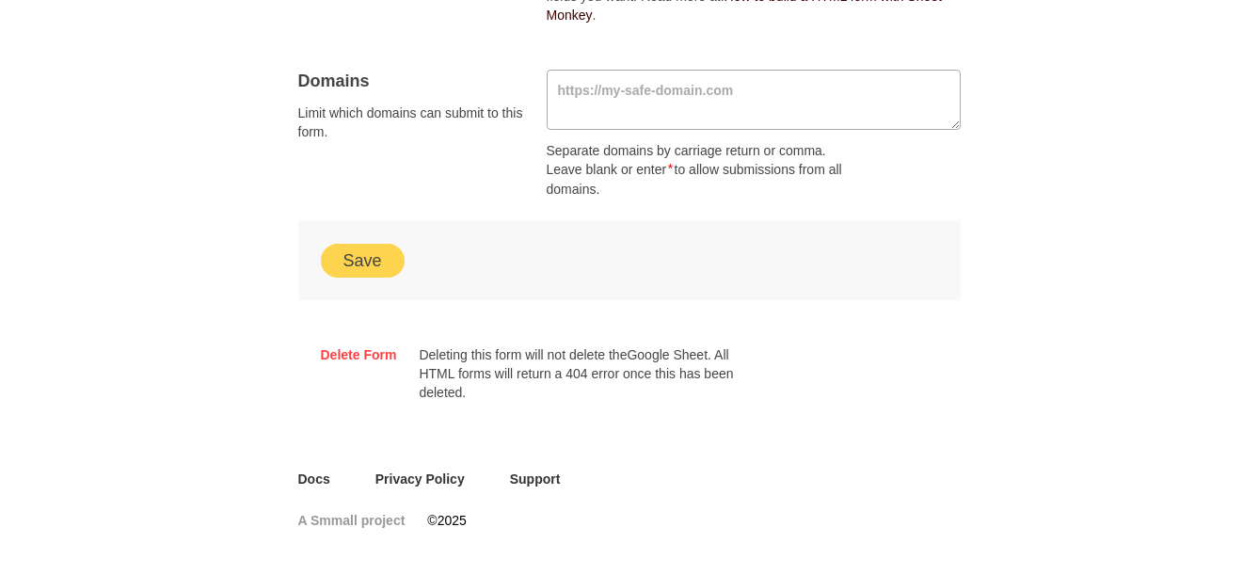
scroll to position [1341, 0]
drag, startPoint x: 380, startPoint y: 261, endPoint x: 478, endPoint y: 248, distance: 98.6
click at [382, 259] on button "Save" at bounding box center [363, 261] width 84 height 34
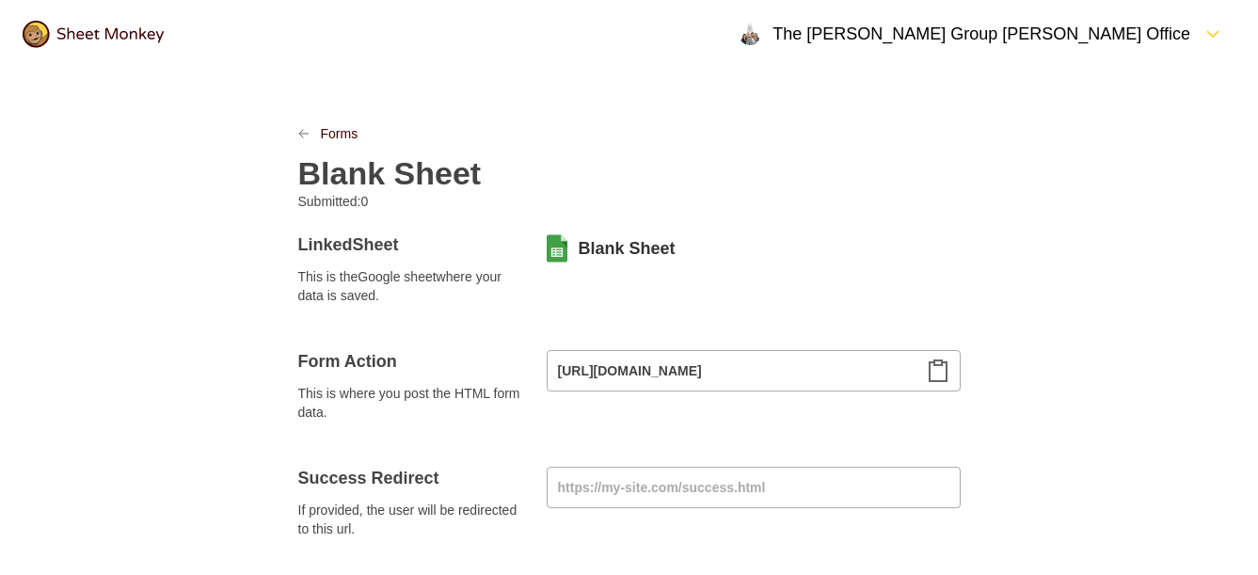
scroll to position [13, 0]
click at [613, 255] on link "Blank Sheet" at bounding box center [627, 246] width 97 height 23
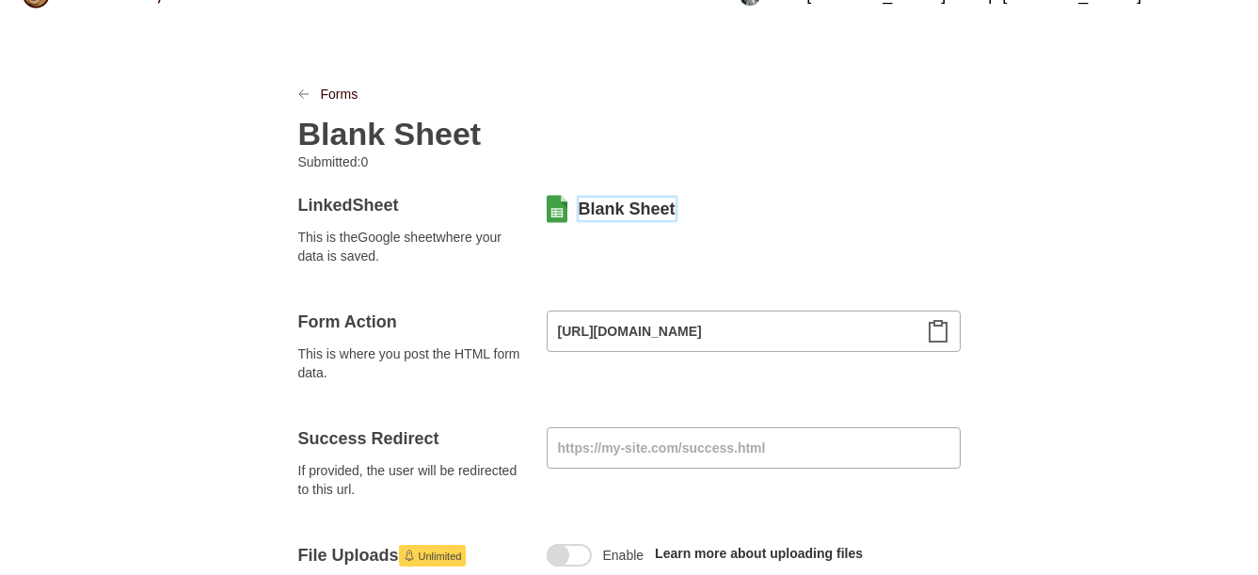
scroll to position [55, 0]
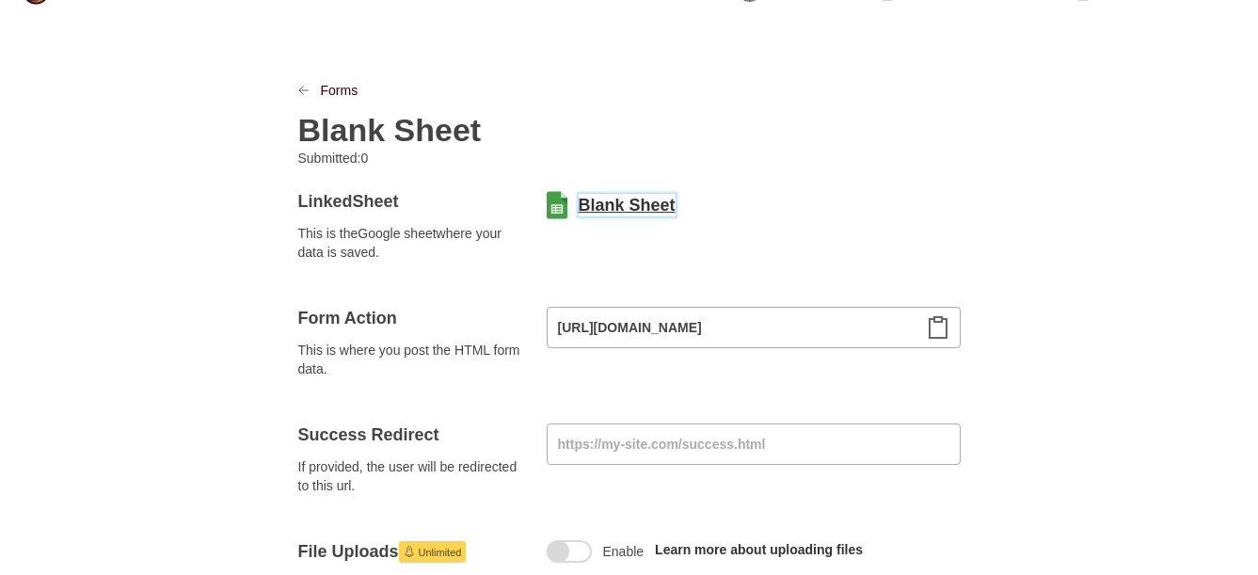
click at [642, 204] on link "Blank Sheet" at bounding box center [627, 205] width 97 height 23
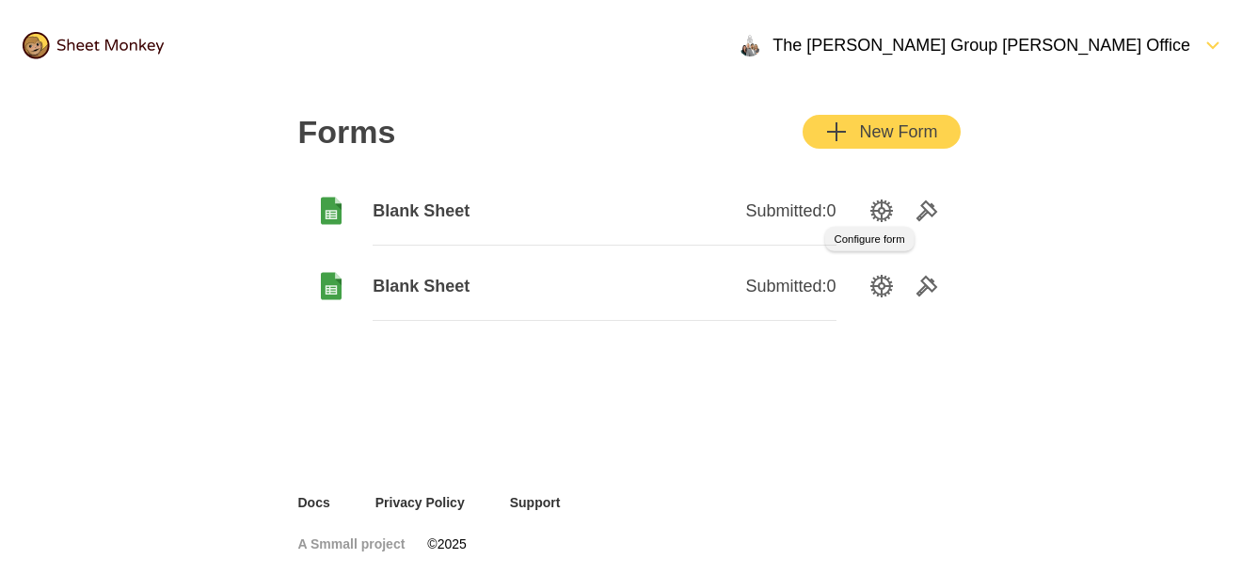
click at [884, 213] on icon "SettingsOption" at bounding box center [881, 210] width 23 height 23
